Goal: Task Accomplishment & Management: Use online tool/utility

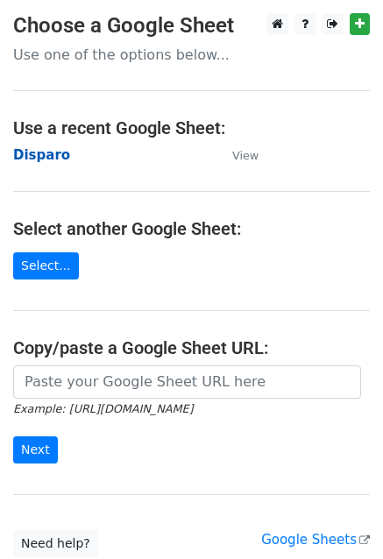
click at [32, 155] on strong "Disparo" at bounding box center [41, 155] width 57 height 16
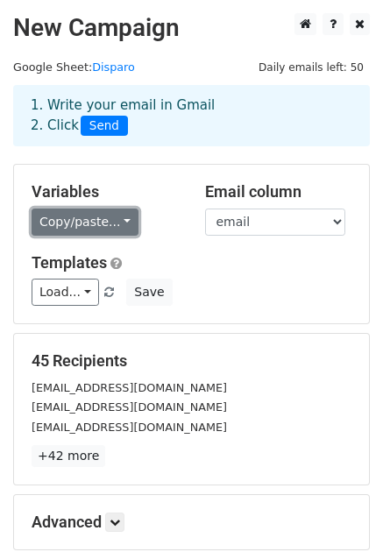
click at [85, 228] on link "Copy/paste..." at bounding box center [85, 221] width 107 height 27
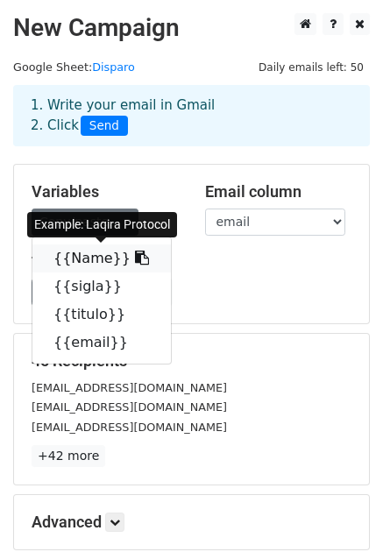
click at [84, 258] on link "{{Name}}" at bounding box center [101, 258] width 138 height 28
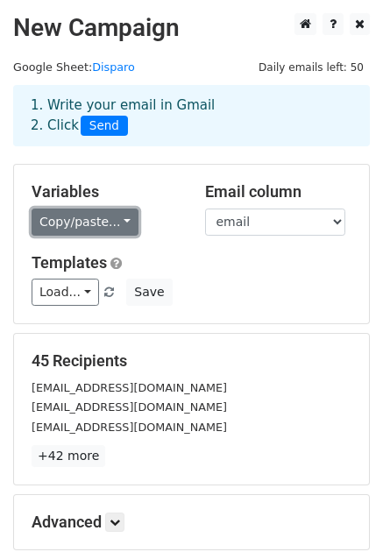
click at [95, 223] on link "Copy/paste..." at bounding box center [85, 221] width 107 height 27
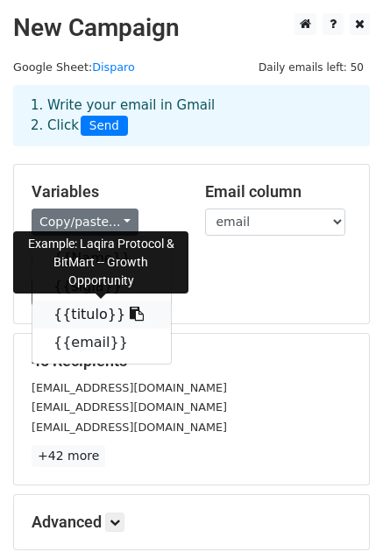
click at [74, 307] on link "{{titulo}}" at bounding box center [101, 314] width 138 height 28
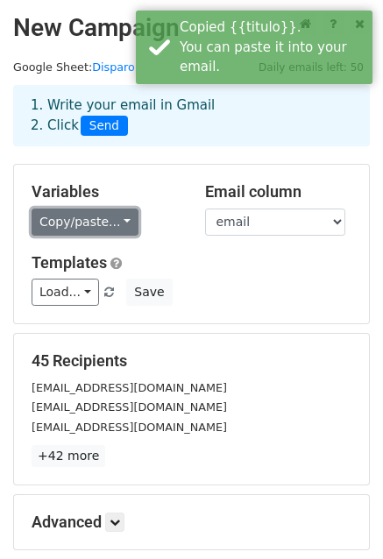
click at [81, 222] on link "Copy/paste..." at bounding box center [85, 221] width 107 height 27
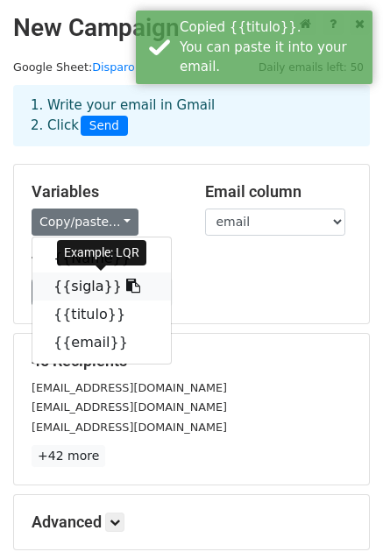
click at [74, 288] on link "{{sigla}}" at bounding box center [101, 286] width 138 height 28
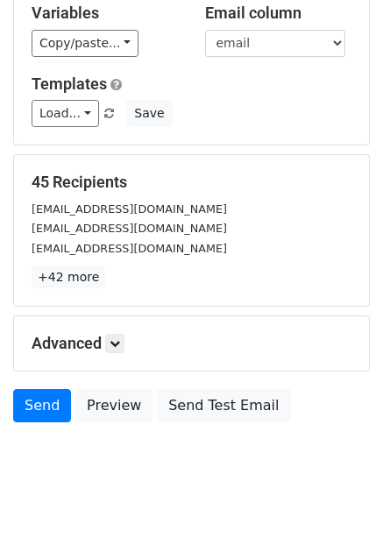
scroll to position [189, 0]
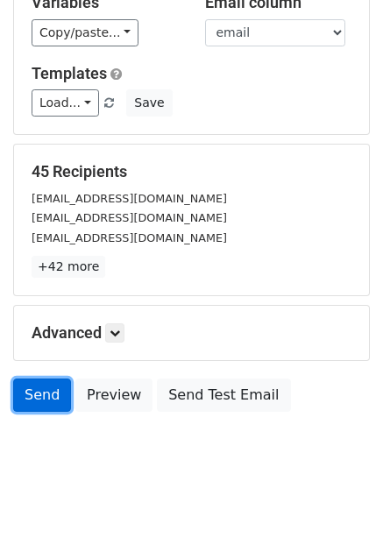
click at [35, 385] on link "Send" at bounding box center [42, 394] width 58 height 33
